Goal: Information Seeking & Learning: Check status

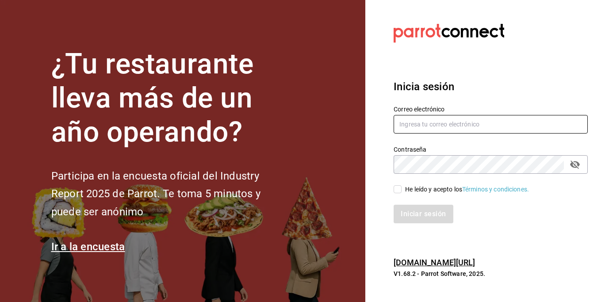
type input "[EMAIL_ADDRESS][DOMAIN_NAME]"
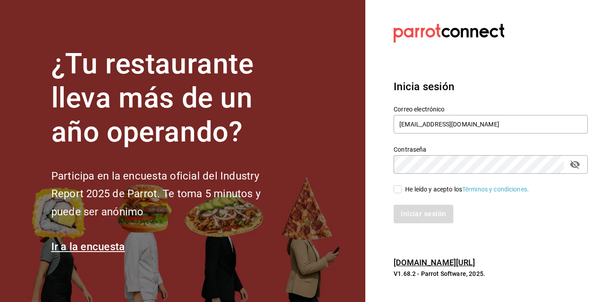
click at [395, 189] on input "He leído y acepto los Términos y condiciones." at bounding box center [398, 189] width 8 height 8
checkbox input "true"
click at [420, 213] on button "Iniciar sesión" at bounding box center [424, 214] width 60 height 19
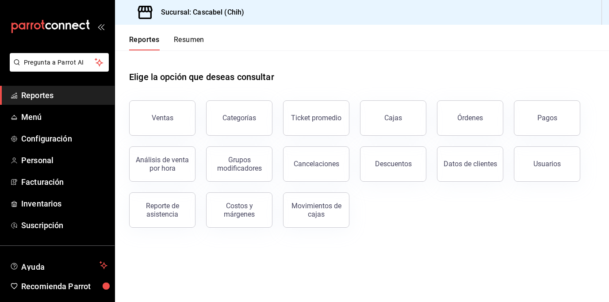
drag, startPoint x: 178, startPoint y: 120, endPoint x: 183, endPoint y: 121, distance: 4.9
click at [183, 121] on button "Ventas" at bounding box center [162, 117] width 66 height 35
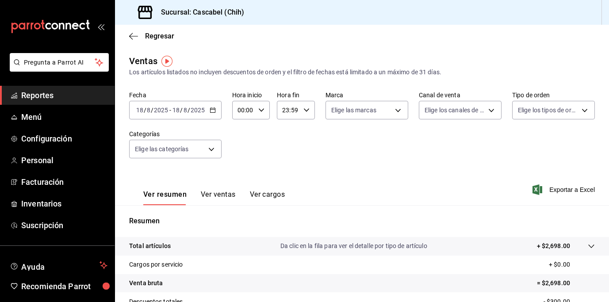
click at [213, 108] on icon "button" at bounding box center [213, 110] width 6 height 6
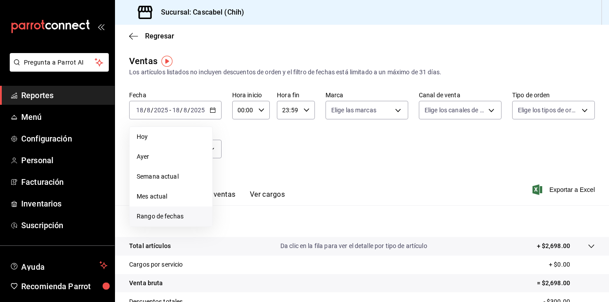
click at [169, 220] on span "Rango de fechas" at bounding box center [171, 216] width 69 height 9
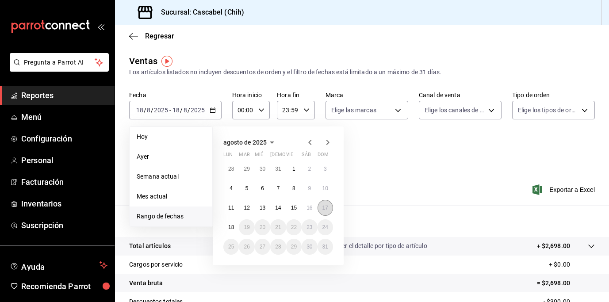
click at [328, 211] on button "17" at bounding box center [325, 208] width 15 height 16
click at [223, 229] on div "28 29 30 31 1 2 3 4 5 6 7 8 9 10 11 12 13 14 15 16 17 18 19 20 21 22 23 24 25 2…" at bounding box center [278, 208] width 110 height 94
click at [230, 228] on abbr "18" at bounding box center [231, 227] width 6 height 6
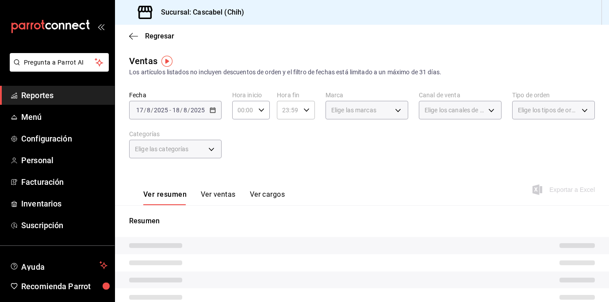
click at [260, 104] on div "00:00 Hora inicio" at bounding box center [251, 110] width 38 height 19
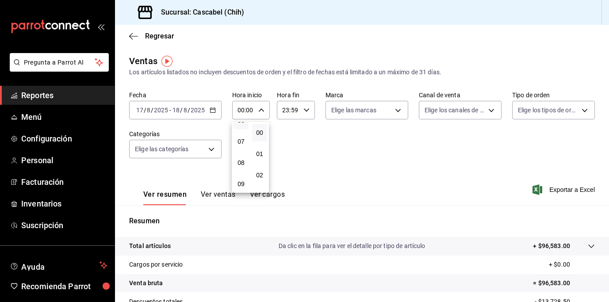
scroll to position [258, 0]
click at [246, 128] on button "12" at bounding box center [241, 130] width 15 height 18
type input "12:00"
click at [309, 110] on div at bounding box center [304, 151] width 609 height 302
click at [304, 109] on icon "button" at bounding box center [307, 110] width 6 height 6
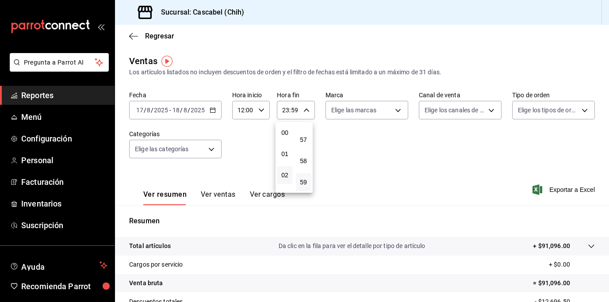
click at [289, 172] on button "02" at bounding box center [284, 175] width 15 height 18
type input "02:59"
click at [419, 161] on div at bounding box center [304, 151] width 609 height 302
click at [588, 246] on icon at bounding box center [591, 246] width 7 height 7
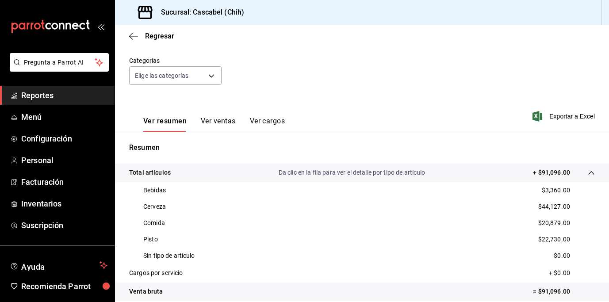
scroll to position [57, 0]
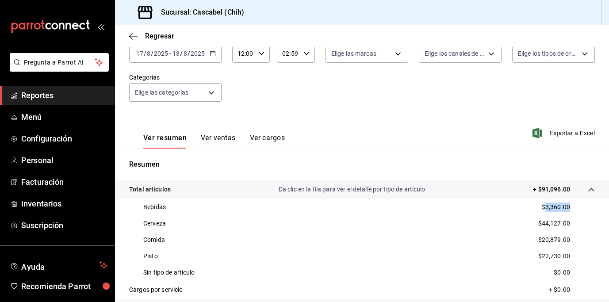
drag, startPoint x: 567, startPoint y: 209, endPoint x: 539, endPoint y: 209, distance: 27.4
click at [539, 209] on div "Bebidas $3,360.00" at bounding box center [362, 207] width 466 height 16
copy p "3,360.00"
drag, startPoint x: 565, startPoint y: 224, endPoint x: 537, endPoint y: 225, distance: 27.9
click at [537, 225] on div "Cerveza $44,127.00" at bounding box center [362, 223] width 466 height 16
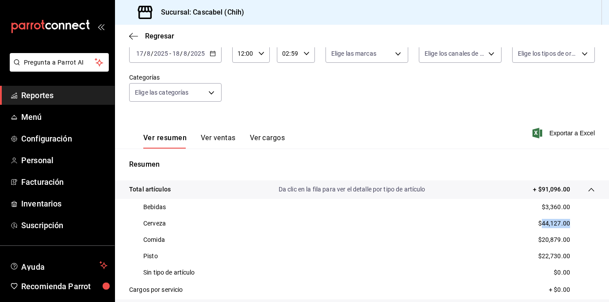
copy p "44,127.00"
drag, startPoint x: 536, startPoint y: 239, endPoint x: 565, endPoint y: 239, distance: 29.6
click at [565, 239] on div "Comida $20,879.00" at bounding box center [362, 240] width 466 height 16
copy p "20,879.00"
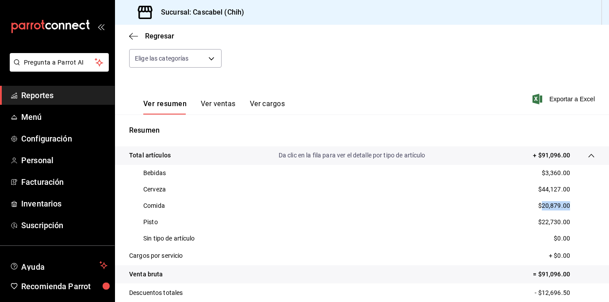
scroll to position [96, 0]
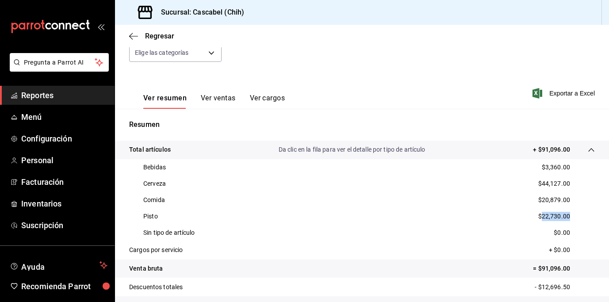
drag, startPoint x: 536, startPoint y: 217, endPoint x: 573, endPoint y: 215, distance: 37.2
click at [573, 215] on div "Pisto $22,730.00" at bounding box center [362, 216] width 466 height 16
copy p "22,730.00"
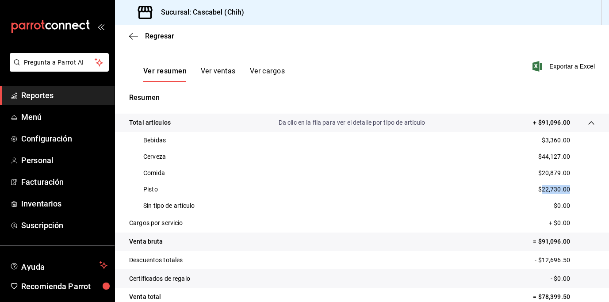
scroll to position [204, 0]
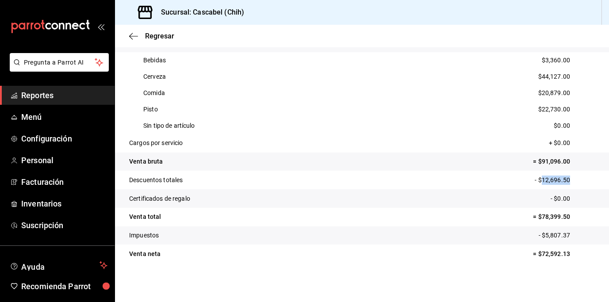
drag, startPoint x: 549, startPoint y: 180, endPoint x: 538, endPoint y: 181, distance: 11.1
click at [538, 181] on p "- $12,696.50" at bounding box center [565, 180] width 60 height 9
copy p "12,696.50"
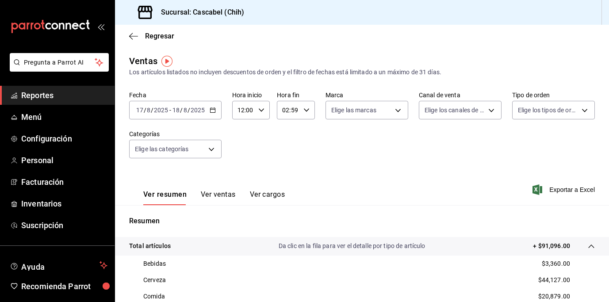
click at [216, 112] on div "[DATE] [DATE] - [DATE] [DATE]" at bounding box center [175, 110] width 92 height 19
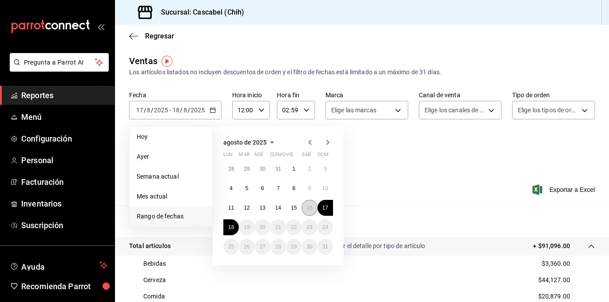
click at [310, 208] on abbr "16" at bounding box center [310, 208] width 6 height 6
click at [328, 209] on button "17" at bounding box center [325, 208] width 15 height 16
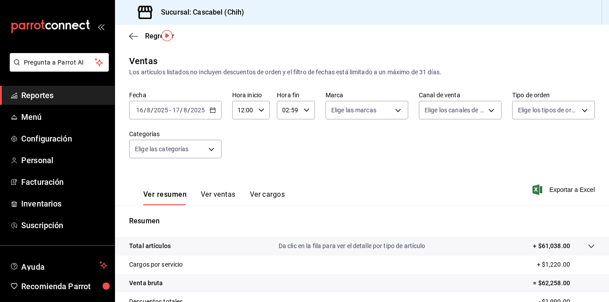
scroll to position [122, 0]
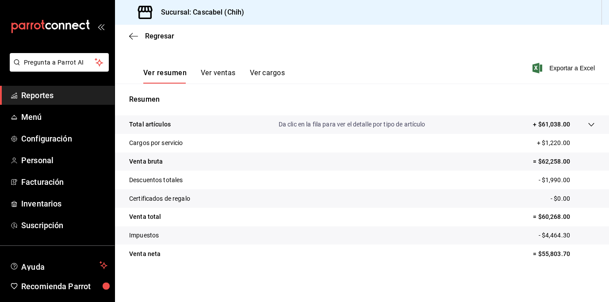
click at [588, 123] on tr "Total artículos Da clic en la fila para ver el detalle por tipo de artículo + $…" at bounding box center [362, 124] width 494 height 19
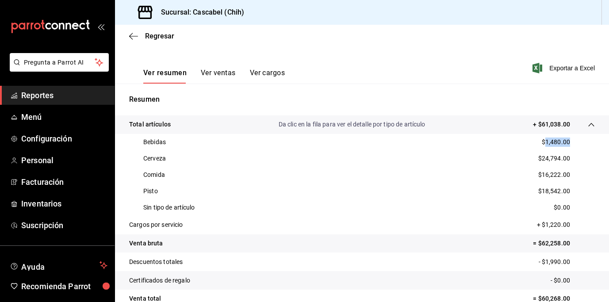
drag, startPoint x: 565, startPoint y: 143, endPoint x: 539, endPoint y: 143, distance: 26.1
click at [539, 143] on div "Bebidas $1,480.00" at bounding box center [362, 142] width 466 height 16
copy p "1,480.00"
drag, startPoint x: 536, startPoint y: 160, endPoint x: 569, endPoint y: 160, distance: 32.7
click at [569, 160] on div "Cerveza $24,794.00" at bounding box center [362, 158] width 466 height 16
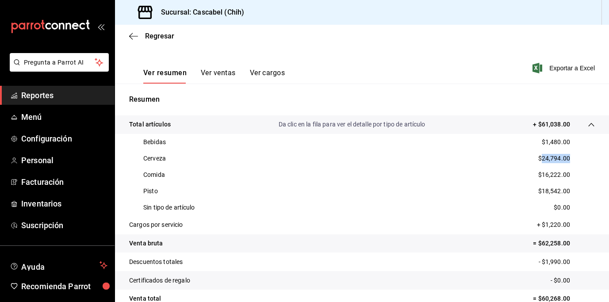
copy p "24,794.00"
drag, startPoint x: 535, startPoint y: 175, endPoint x: 571, endPoint y: 174, distance: 35.4
click at [571, 174] on div "Comida $16,222.00" at bounding box center [362, 175] width 466 height 16
copy p "16,222.00"
drag, startPoint x: 537, startPoint y: 192, endPoint x: 566, endPoint y: 192, distance: 29.2
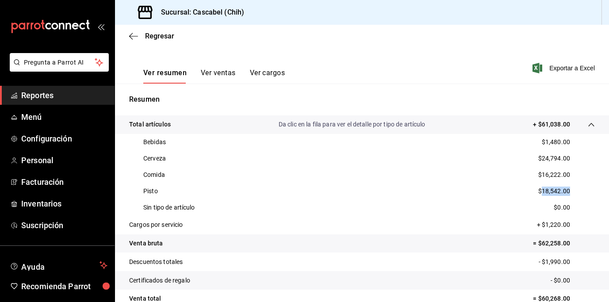
click at [566, 192] on div "Pisto $18,542.00" at bounding box center [362, 191] width 466 height 16
copy p "18,542.00"
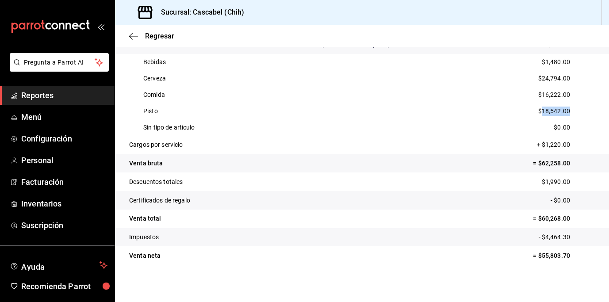
scroll to position [204, 0]
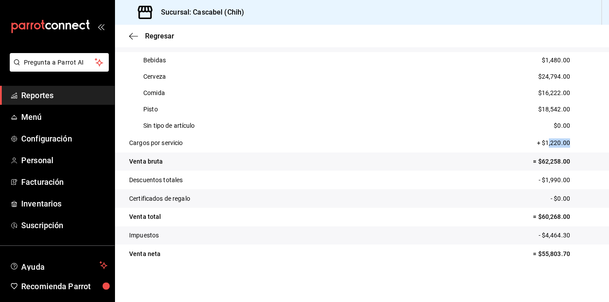
drag, startPoint x: 541, startPoint y: 144, endPoint x: 568, endPoint y: 144, distance: 26.6
click at [568, 144] on p "+ $1,220.00" at bounding box center [566, 142] width 58 height 9
click at [572, 143] on p "+ $1,220.00" at bounding box center [566, 142] width 58 height 9
drag, startPoint x: 569, startPoint y: 142, endPoint x: 540, endPoint y: 142, distance: 29.6
click at [540, 142] on p "+ $1,220.00" at bounding box center [566, 142] width 58 height 9
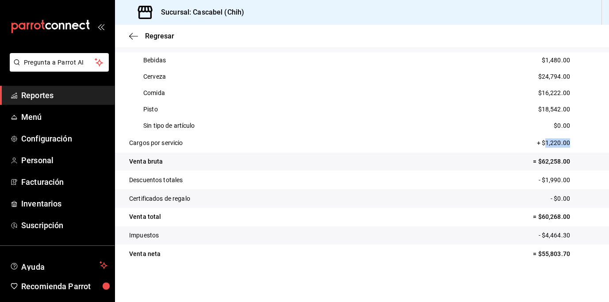
copy p "1,220.00"
drag, startPoint x: 565, startPoint y: 181, endPoint x: 540, endPoint y: 180, distance: 24.4
click at [540, 180] on p "- $1,990.00" at bounding box center [567, 180] width 56 height 9
